Goal: Task Accomplishment & Management: Manage account settings

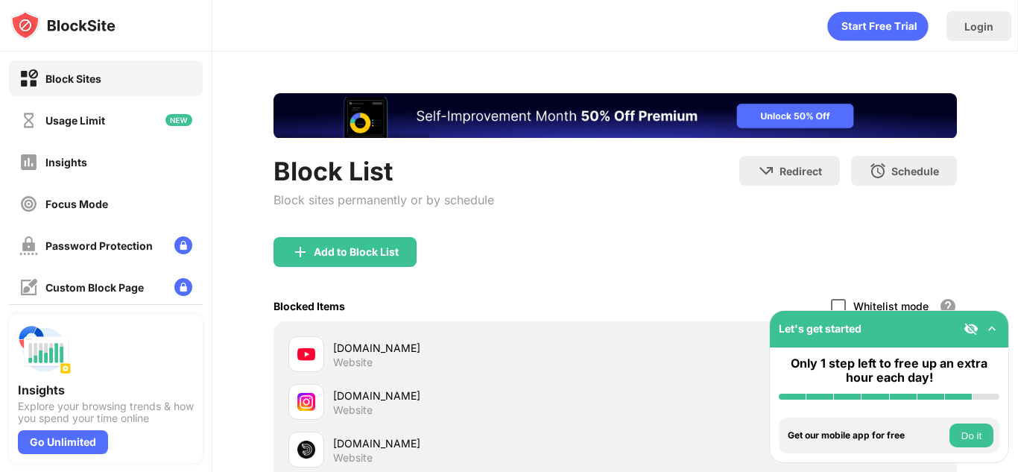
click at [831, 299] on div at bounding box center [838, 306] width 15 height 15
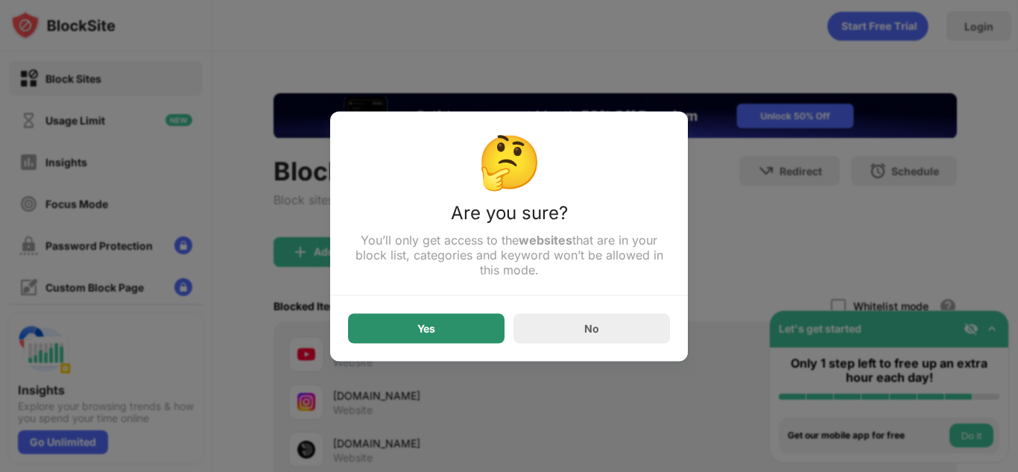
click at [425, 323] on div "Yes" at bounding box center [426, 328] width 156 height 30
